Goal: Information Seeking & Learning: Stay updated

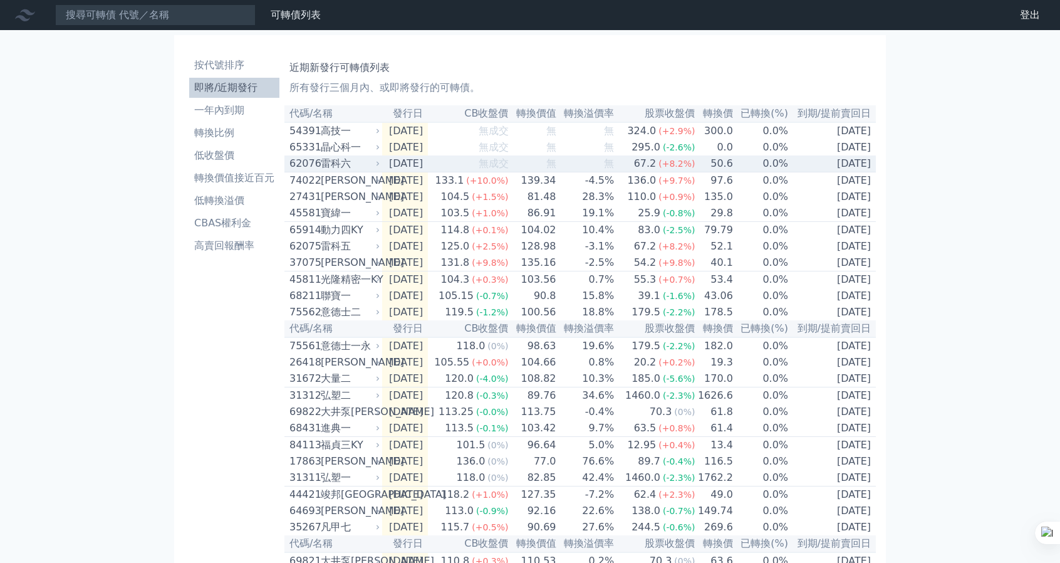
click at [383, 165] on td "[DATE]" at bounding box center [405, 163] width 46 height 17
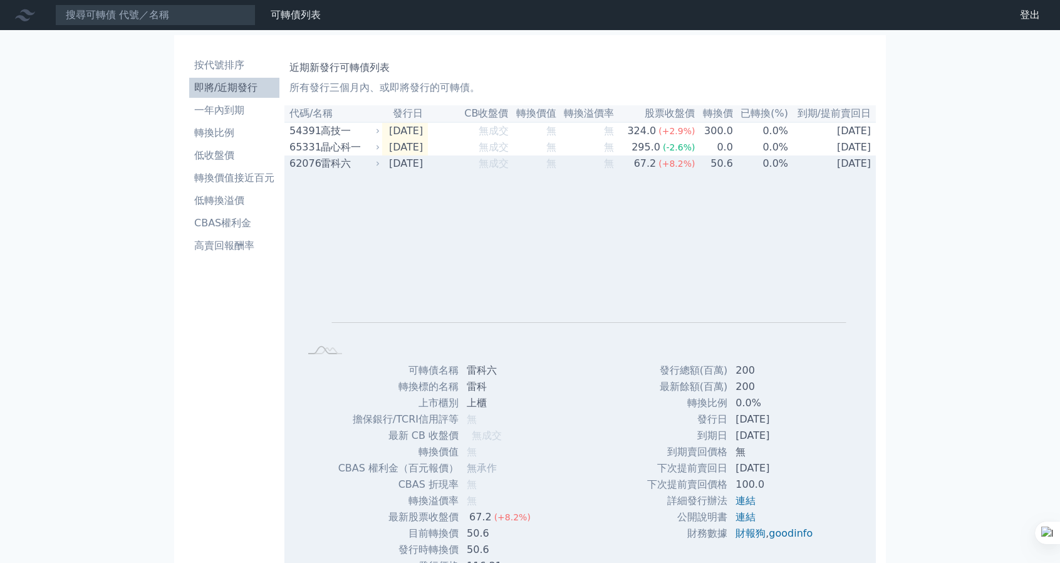
click at [383, 165] on td "[DATE]" at bounding box center [405, 163] width 46 height 16
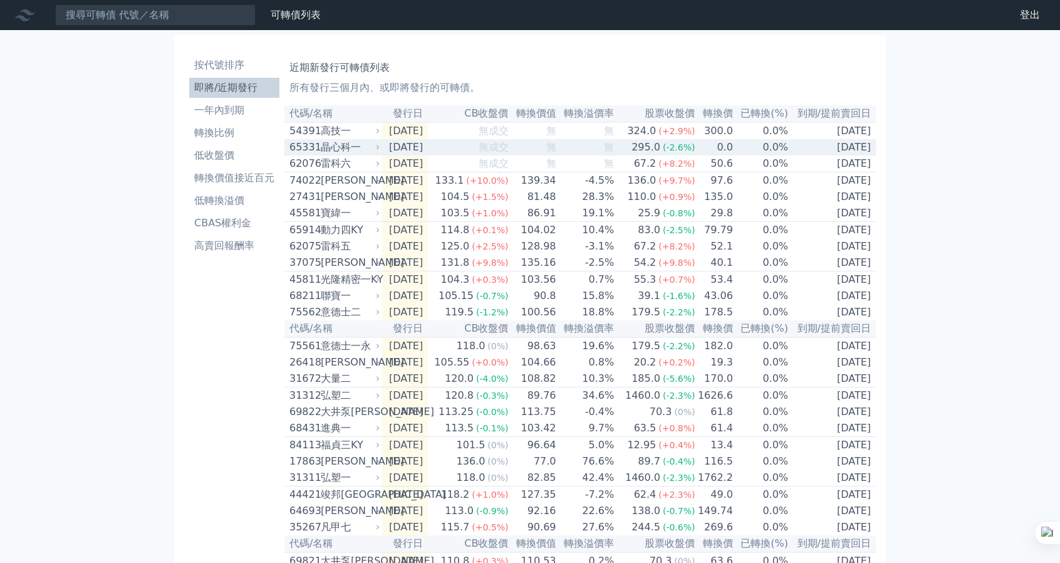
click at [378, 149] on icon at bounding box center [378, 147] width 3 height 4
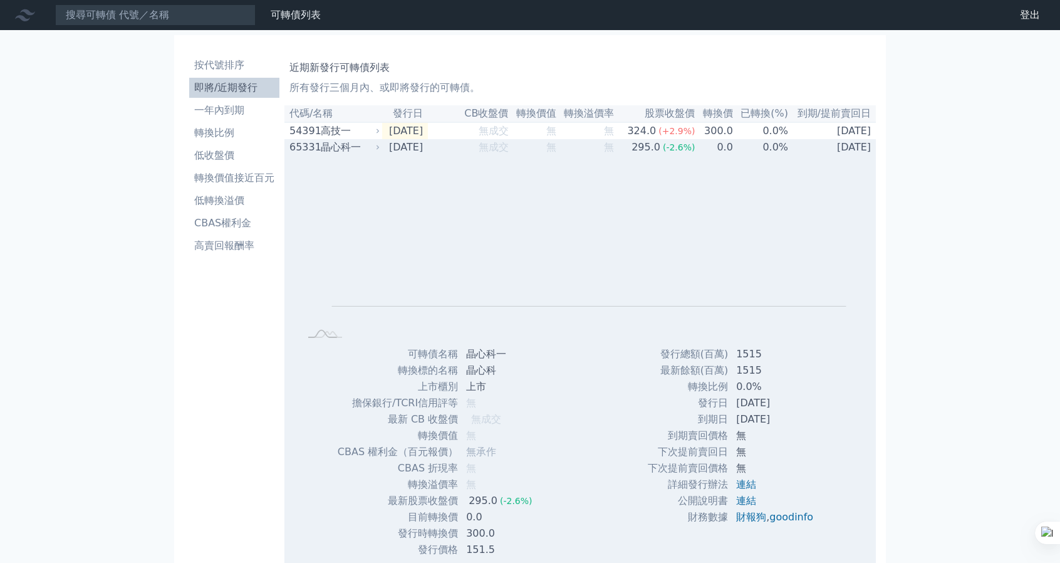
click at [378, 149] on icon at bounding box center [378, 147] width 3 height 4
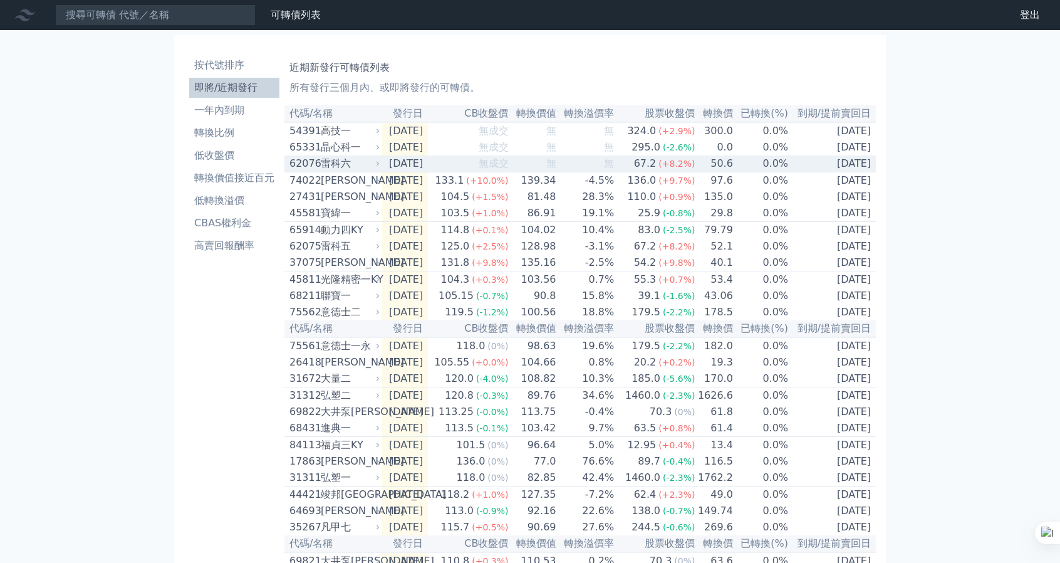
click at [379, 167] on icon at bounding box center [378, 164] width 8 height 8
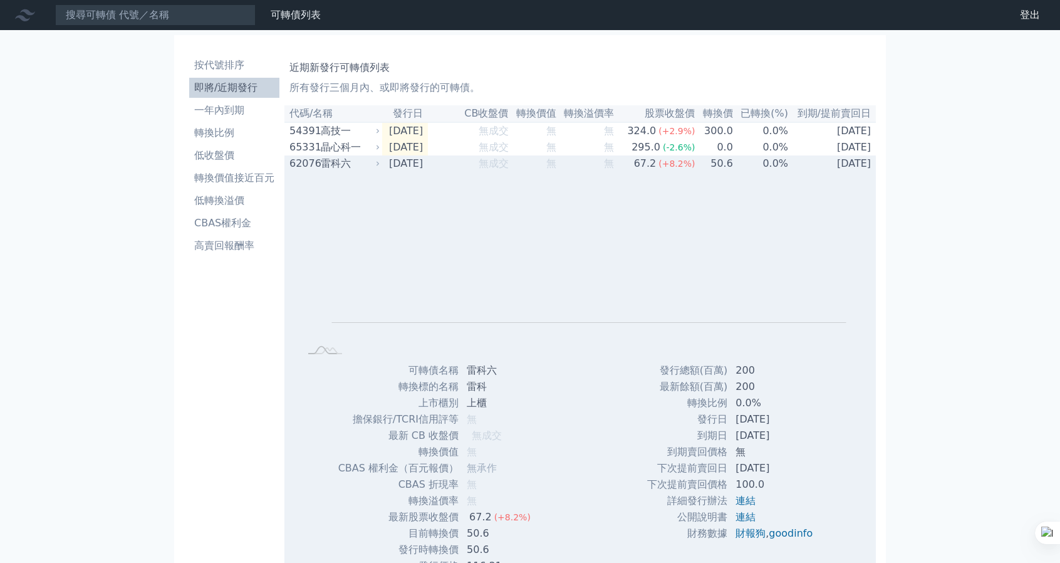
click at [379, 167] on icon at bounding box center [378, 164] width 8 height 8
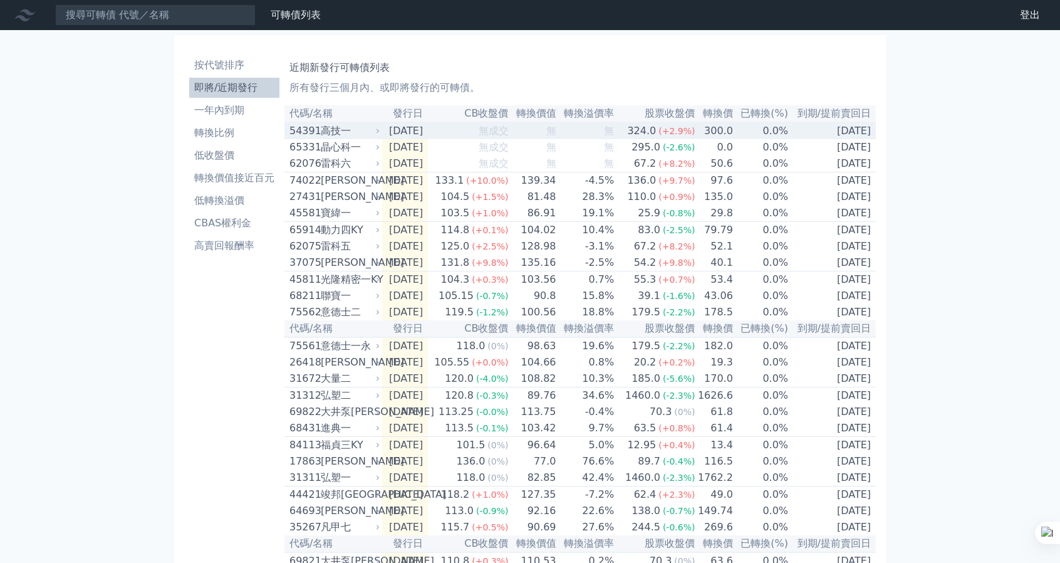
click at [377, 132] on icon at bounding box center [378, 131] width 8 height 8
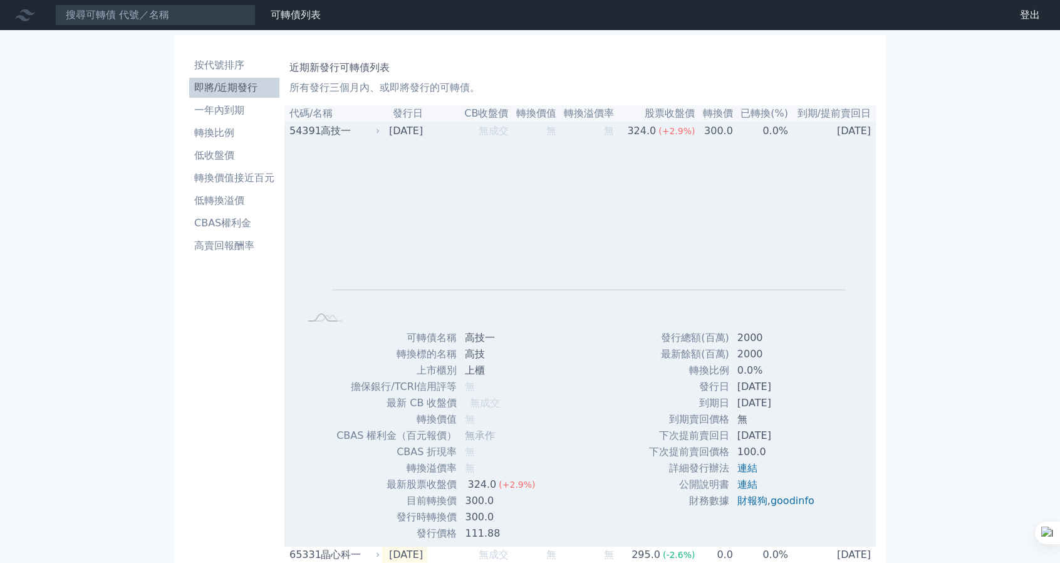
click at [377, 132] on icon at bounding box center [378, 131] width 8 height 8
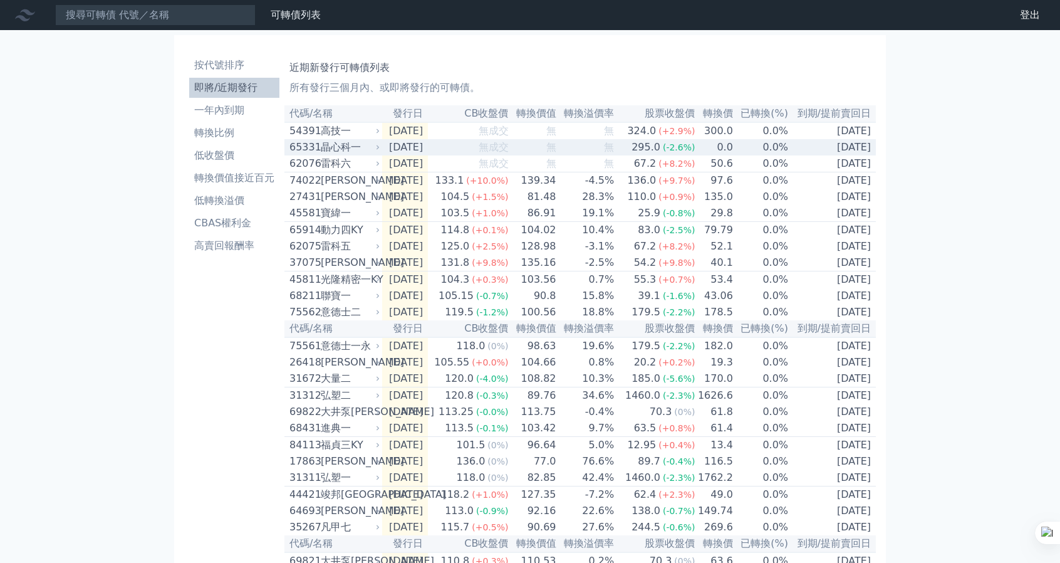
click at [381, 145] on div "65331 晶心科一" at bounding box center [336, 147] width 92 height 15
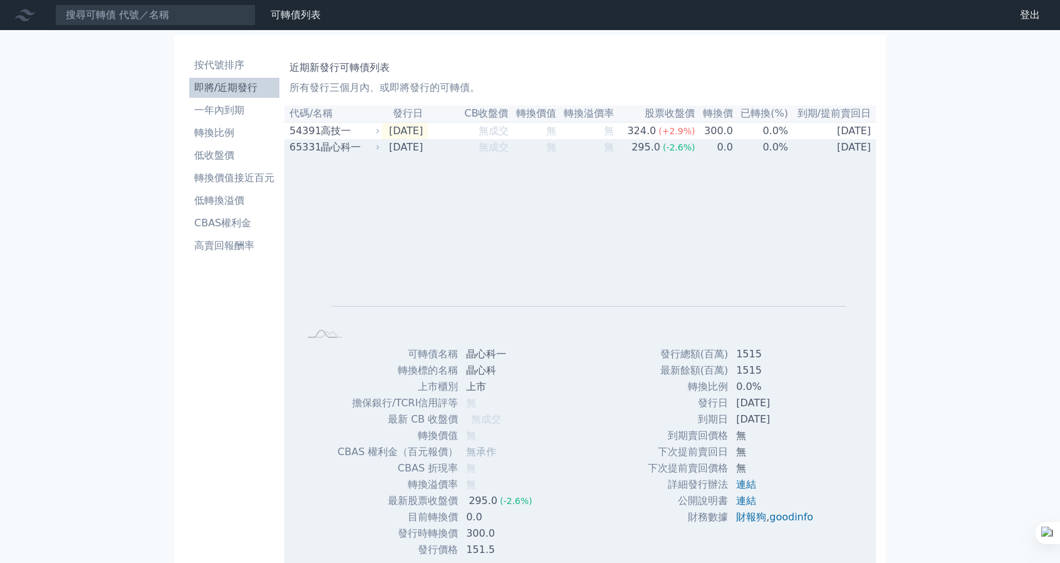
click at [381, 145] on div "65331 晶心科一" at bounding box center [336, 147] width 92 height 15
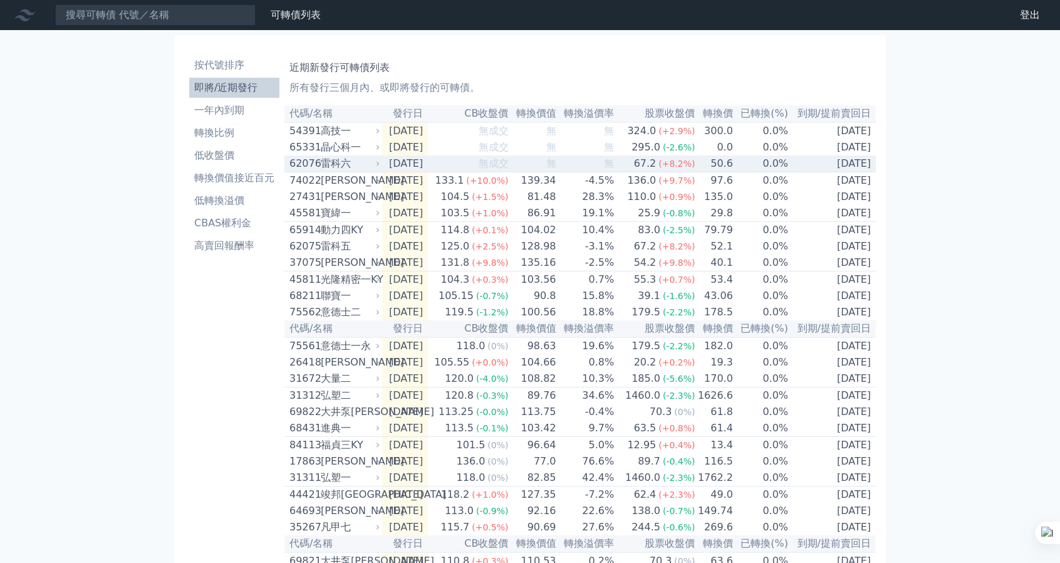
click at [382, 167] on icon at bounding box center [378, 164] width 8 height 8
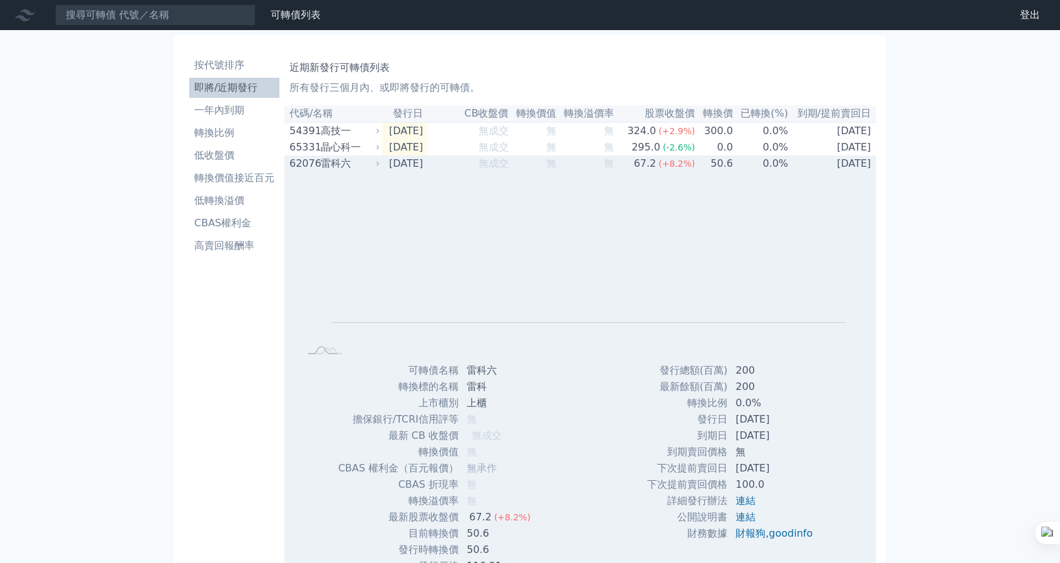
click at [382, 167] on icon at bounding box center [378, 164] width 8 height 8
